Goal: Find specific page/section: Find specific page/section

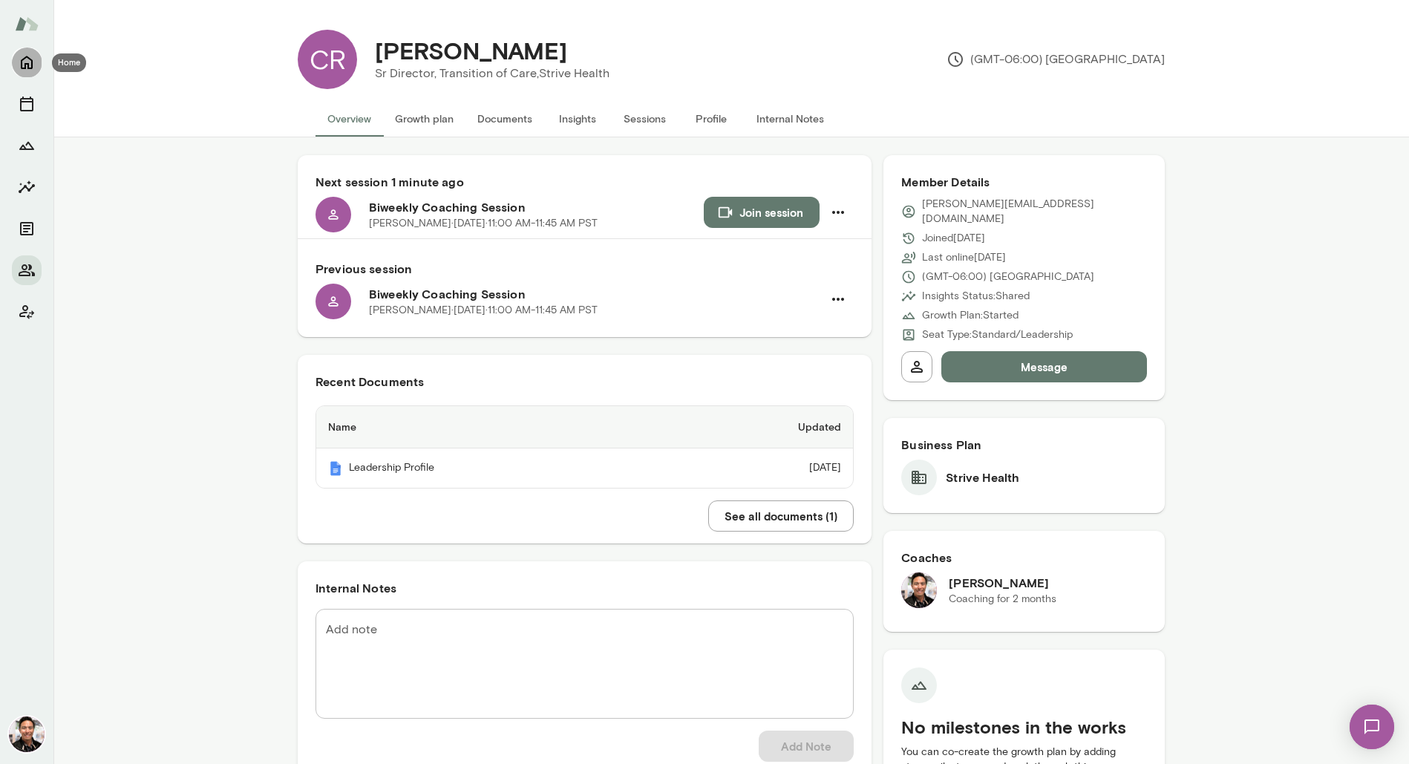
click at [30, 58] on icon "Home" at bounding box center [27, 62] width 18 height 18
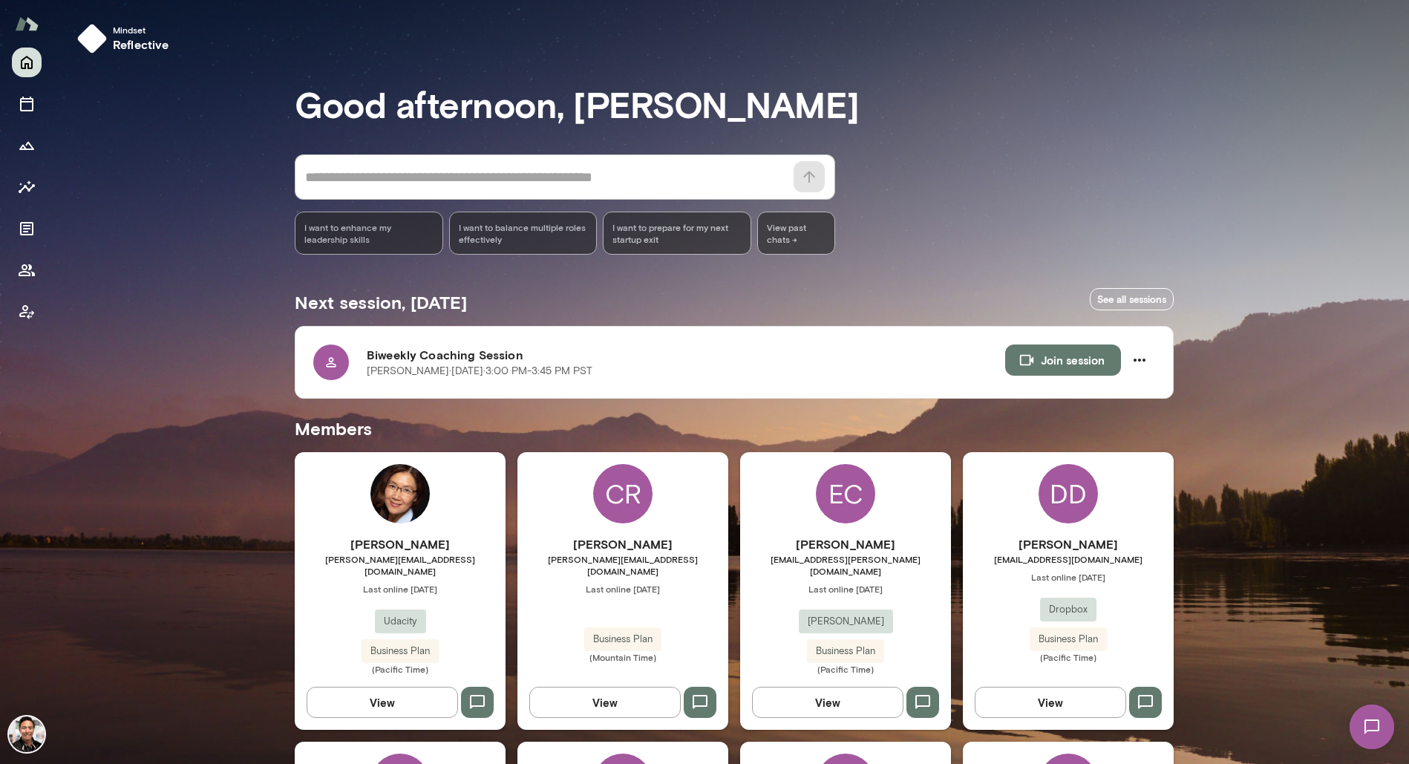
scroll to position [1829, 0]
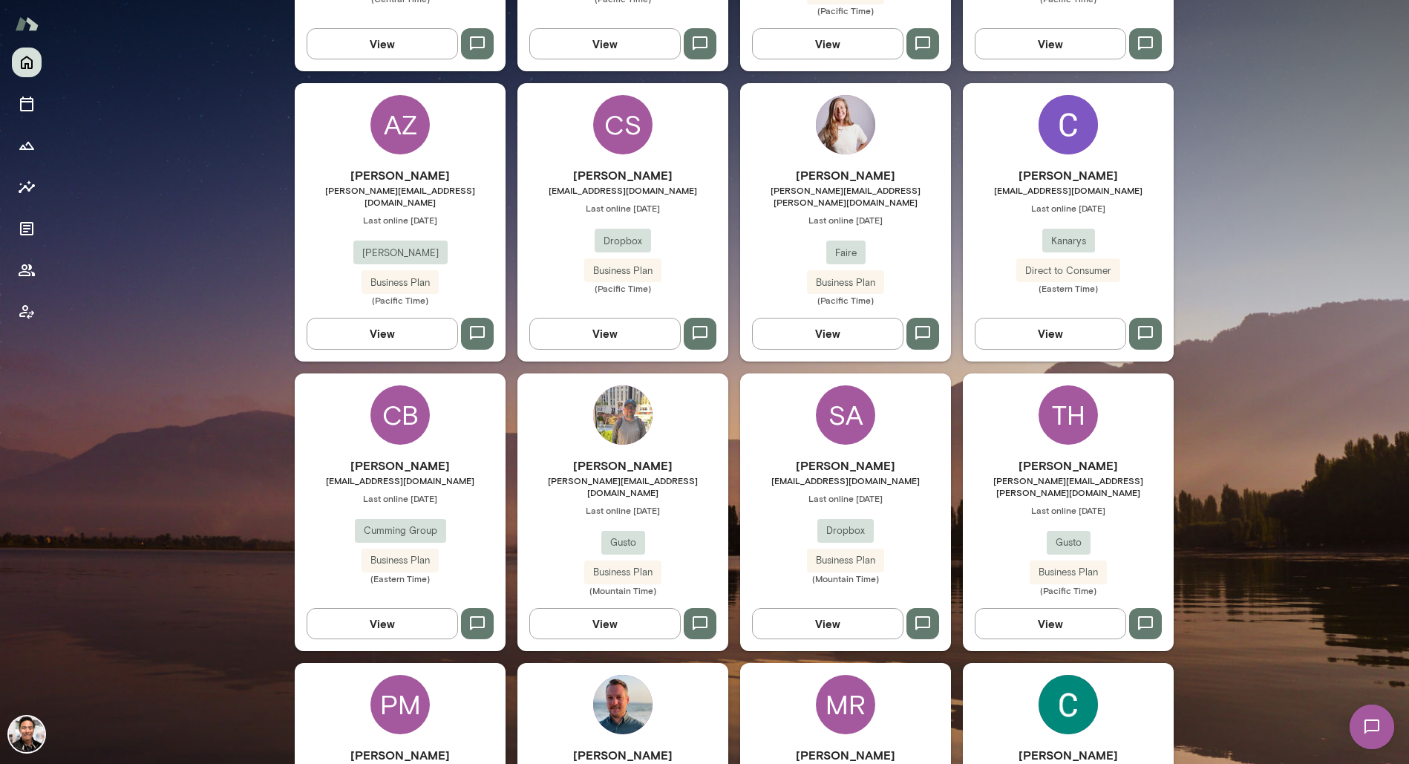
click at [823, 385] on div "SA" at bounding box center [845, 414] width 59 height 59
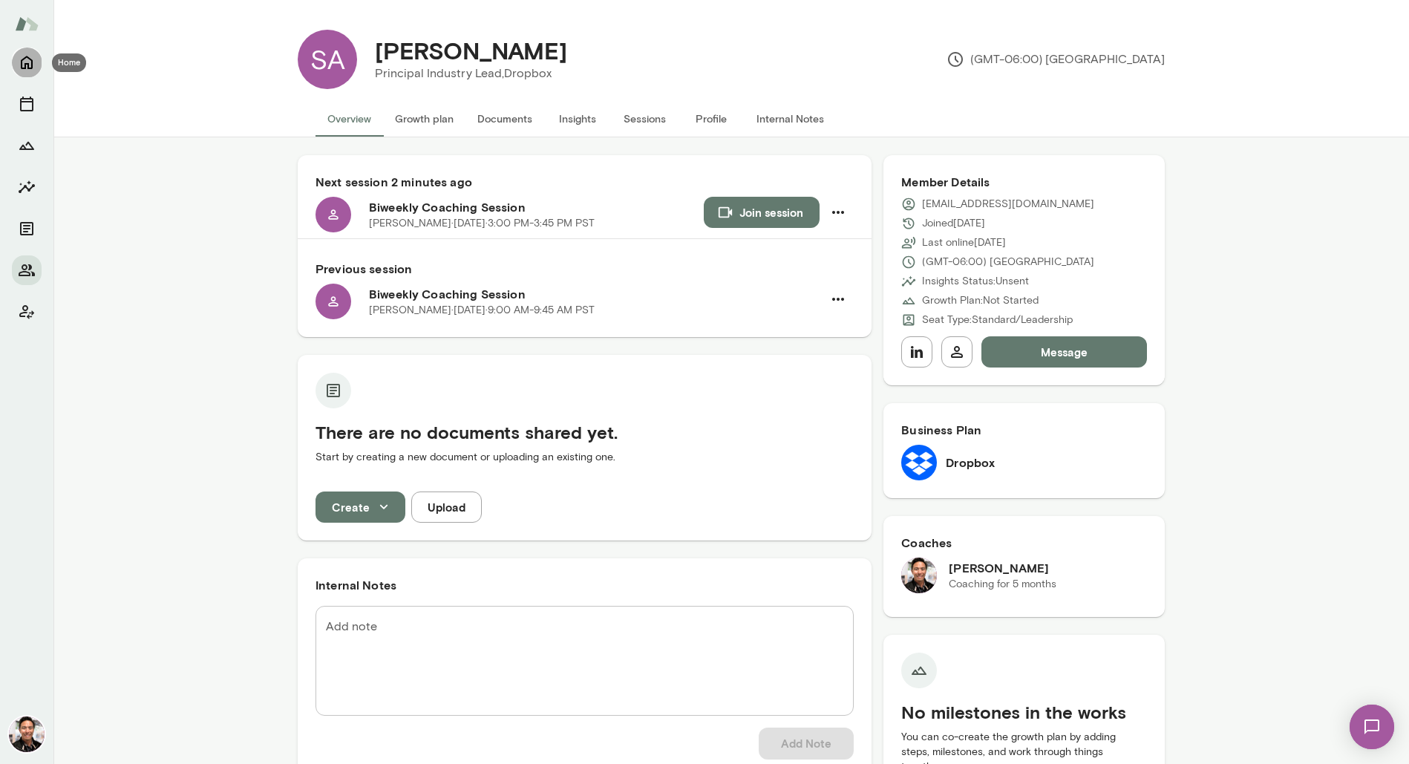
click at [33, 62] on icon "Home" at bounding box center [27, 62] width 18 height 18
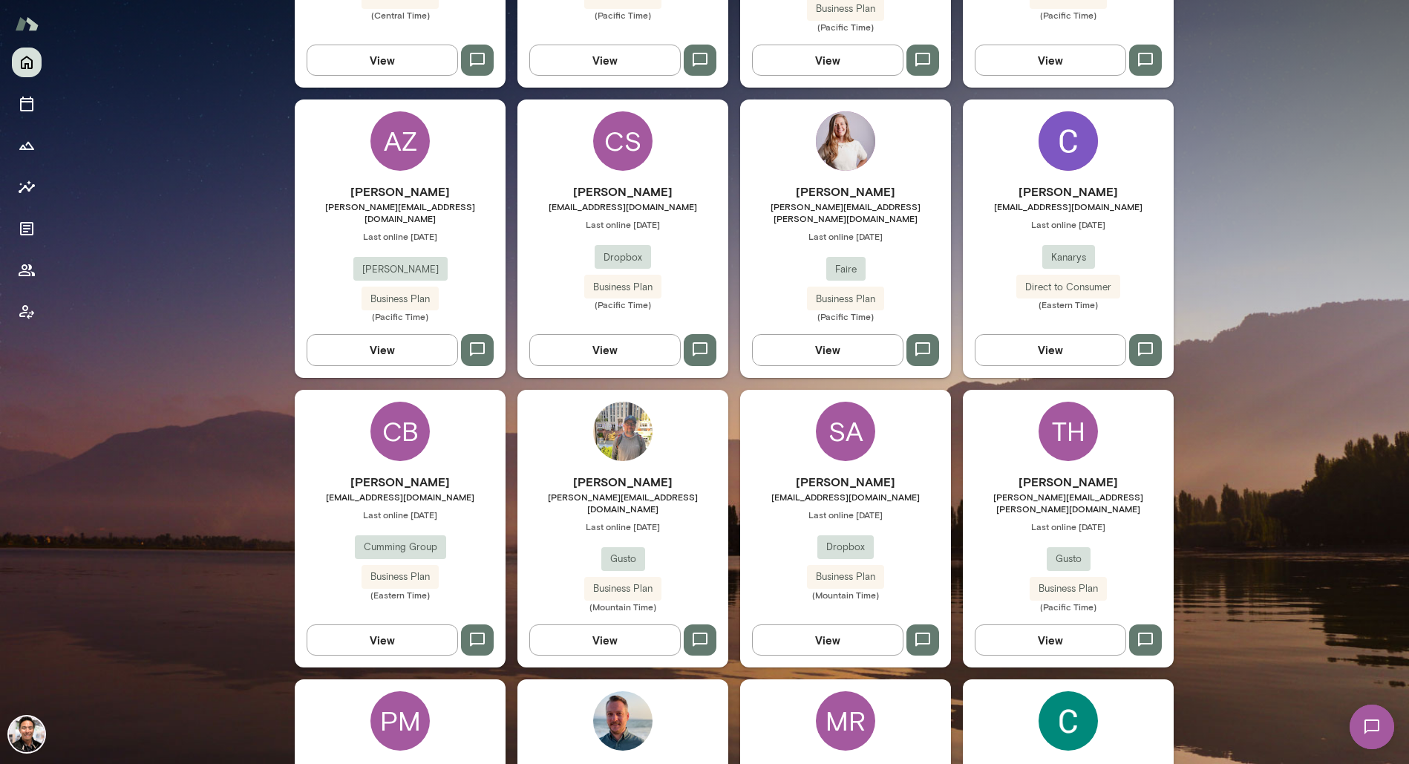
scroll to position [2212, 0]
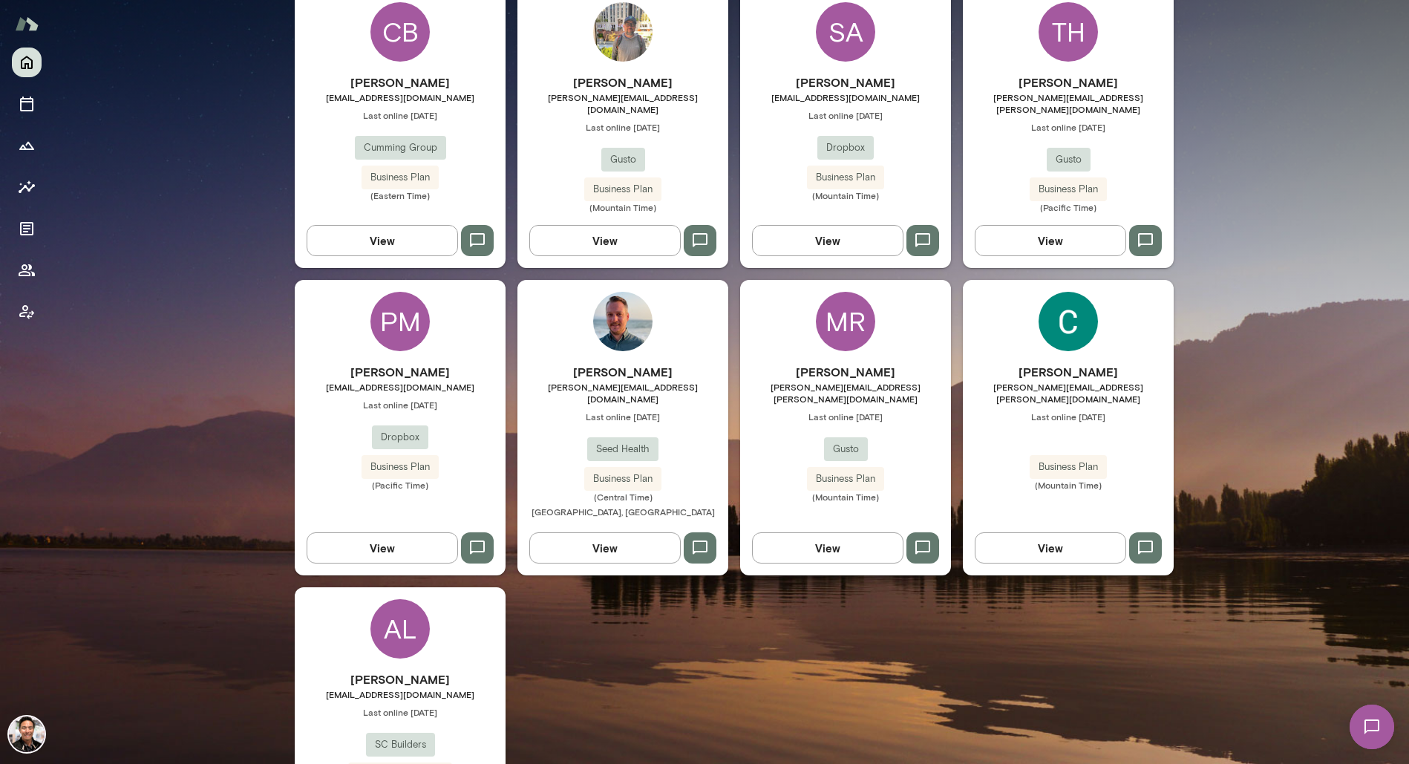
click at [445, 670] on h6 "[PERSON_NAME]" at bounding box center [400, 679] width 211 height 18
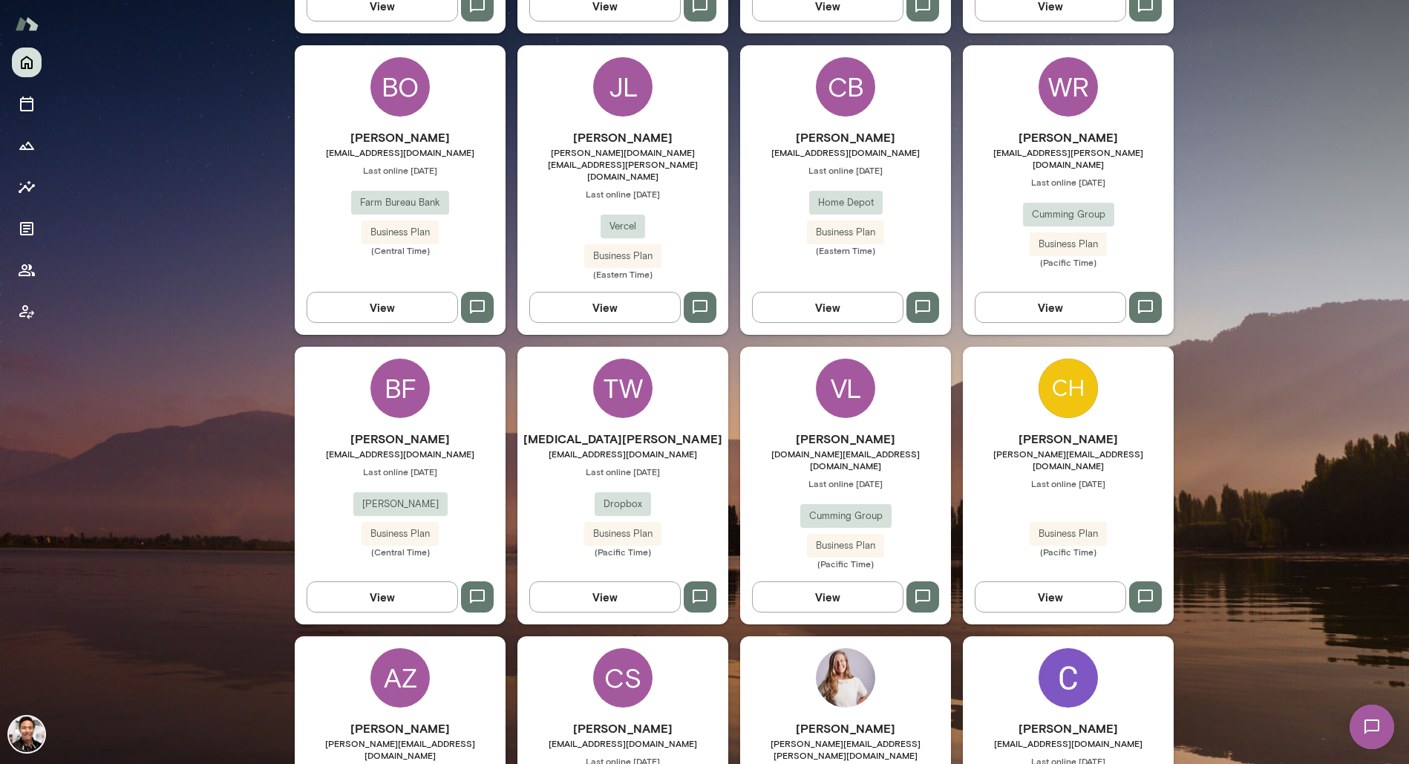
scroll to position [1286, 0]
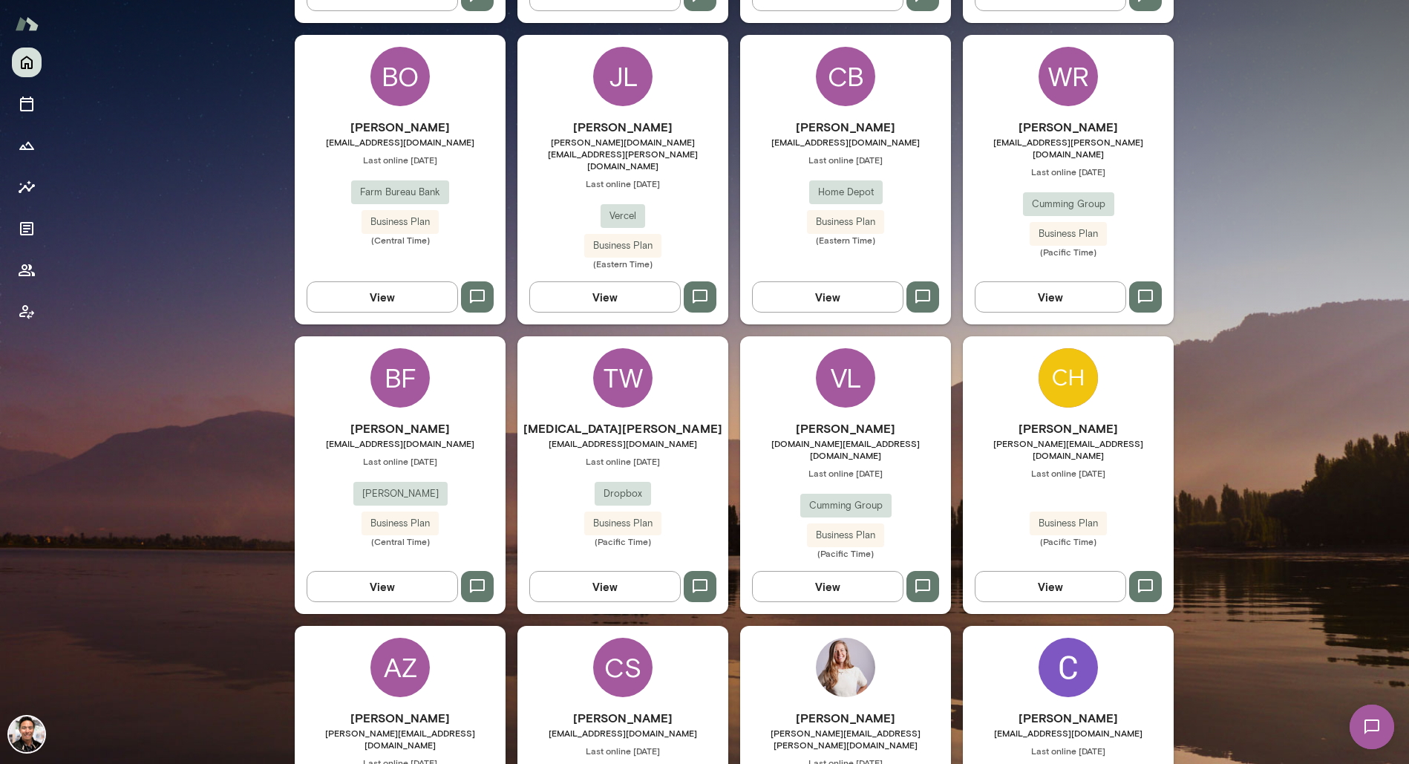
click at [885, 136] on span "[EMAIL_ADDRESS][DOMAIN_NAME]" at bounding box center [845, 142] width 211 height 12
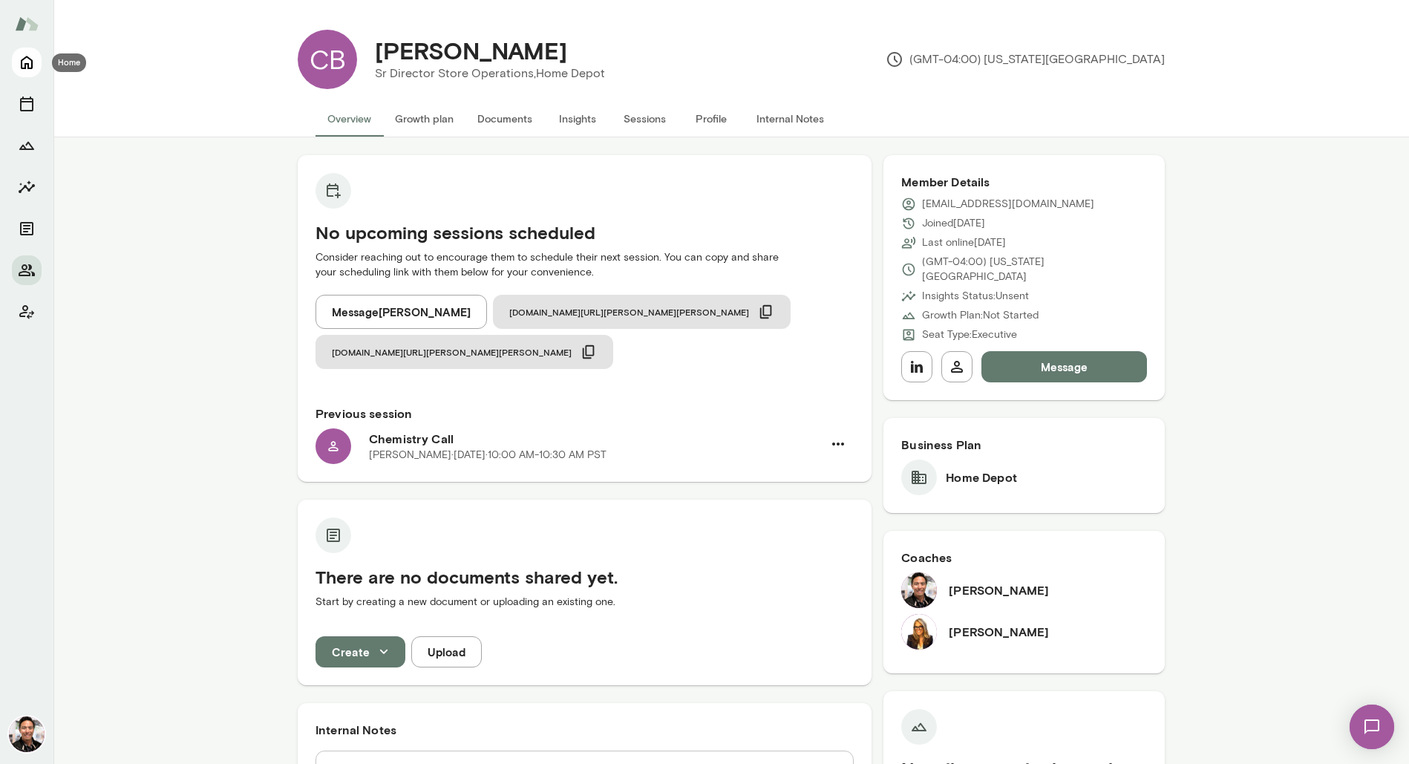
click at [30, 68] on icon "Home" at bounding box center [27, 62] width 12 height 13
